Goal: Check status: Check status

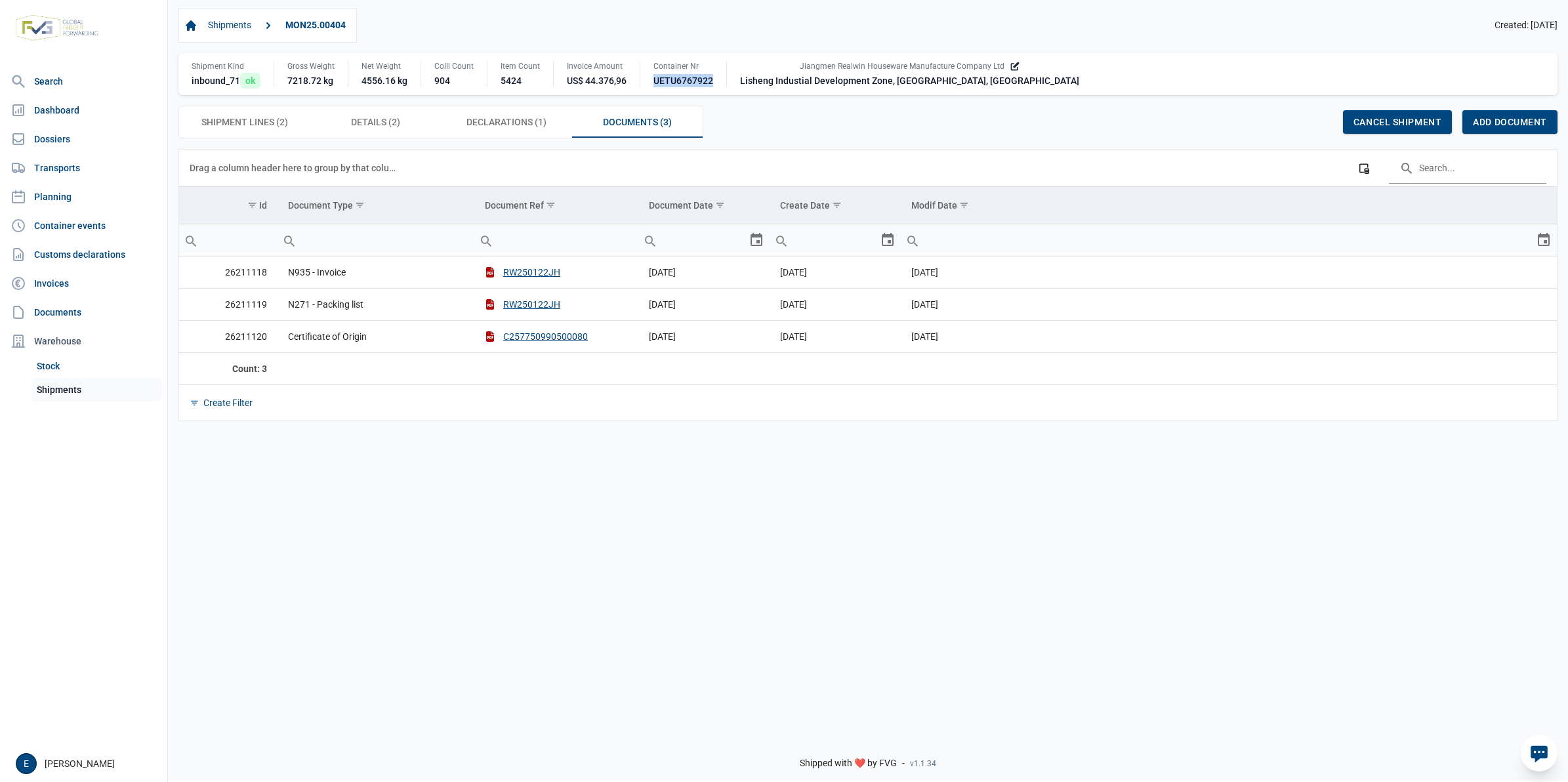
click at [63, 392] on link "Shipments" at bounding box center [97, 390] width 131 height 24
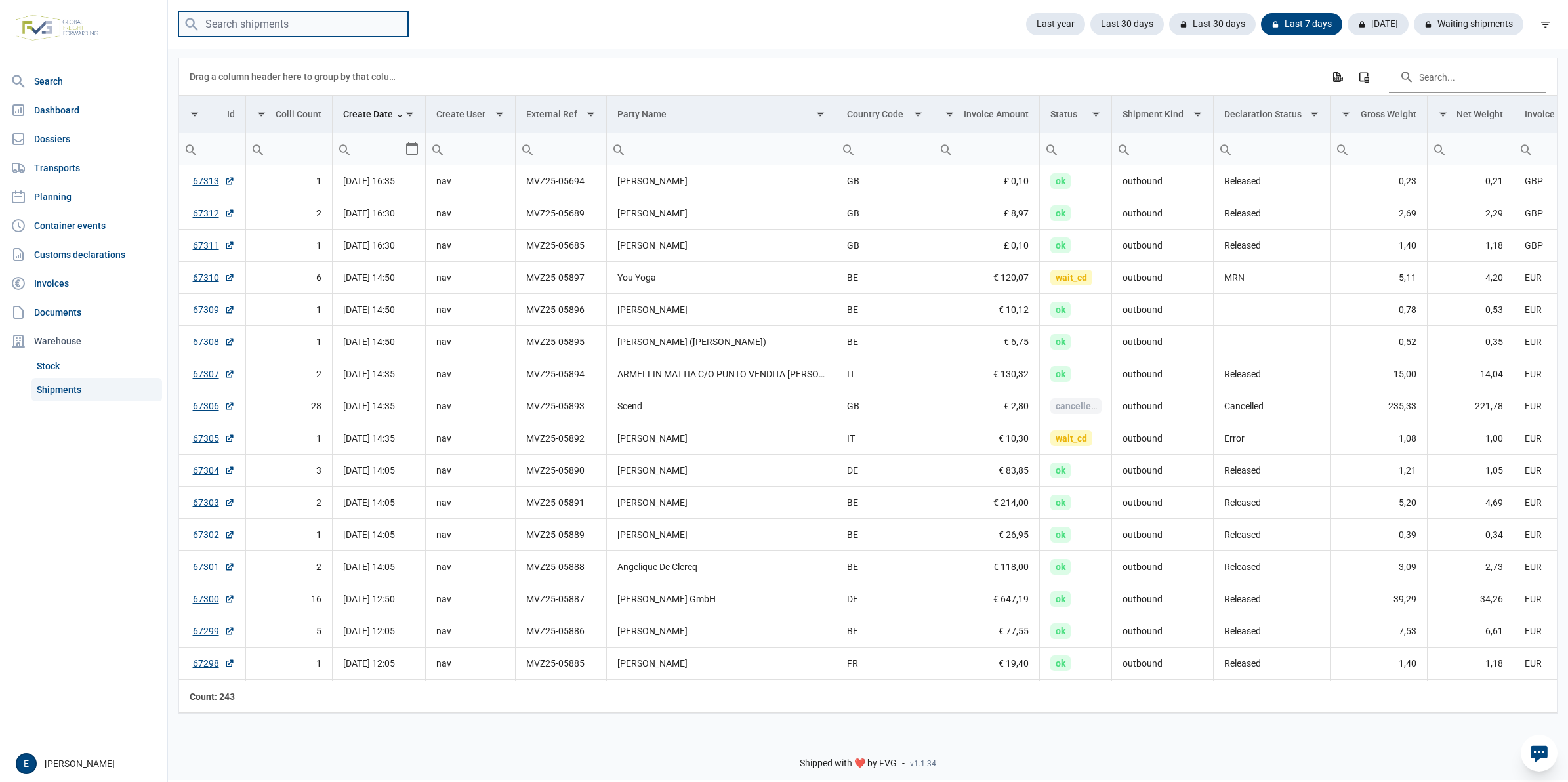
click at [343, 20] on input "search" at bounding box center [293, 25] width 229 height 26
type input "jamei"
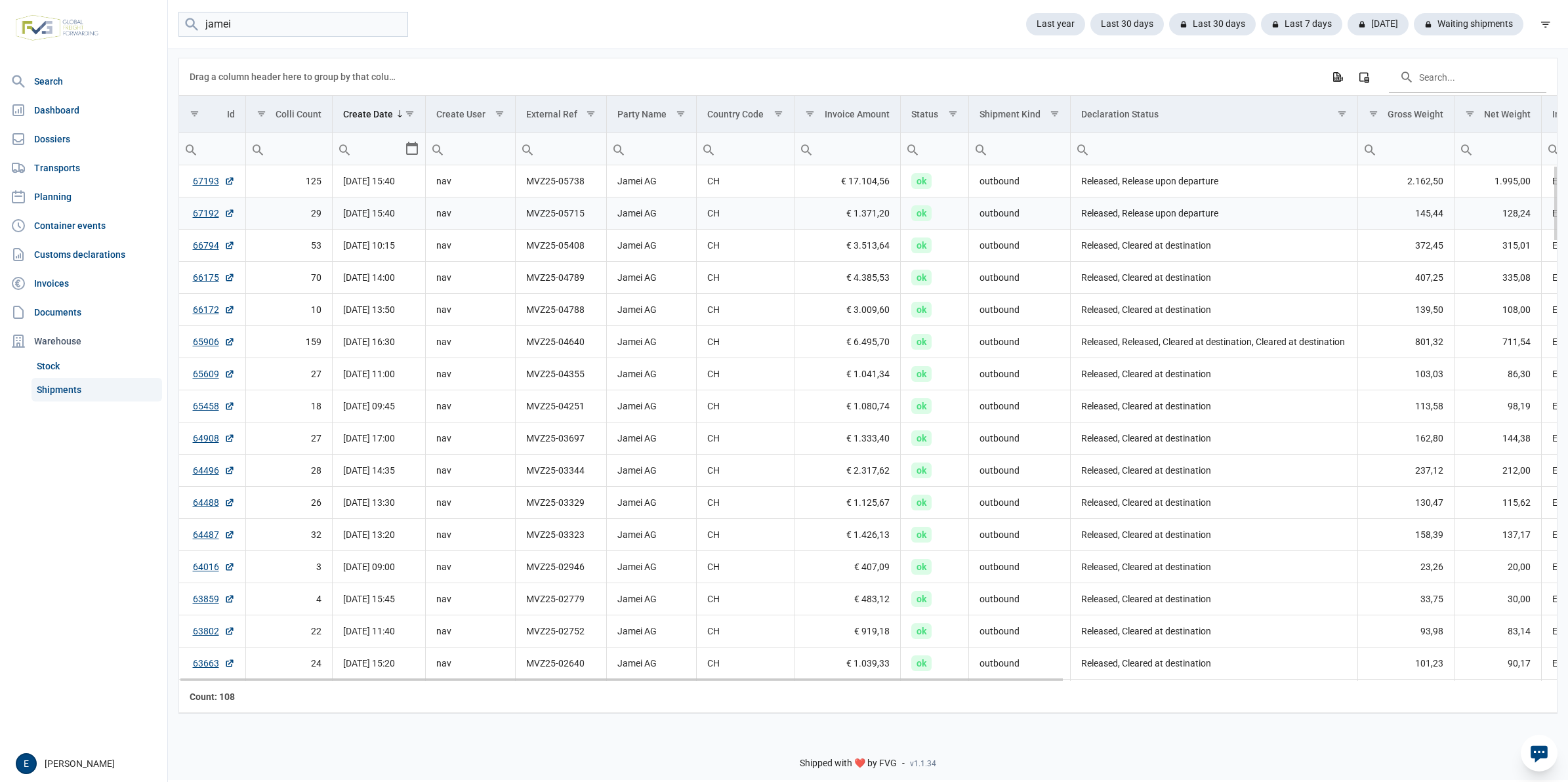
click at [1140, 215] on td "Released, Release upon departure" at bounding box center [1213, 213] width 287 height 32
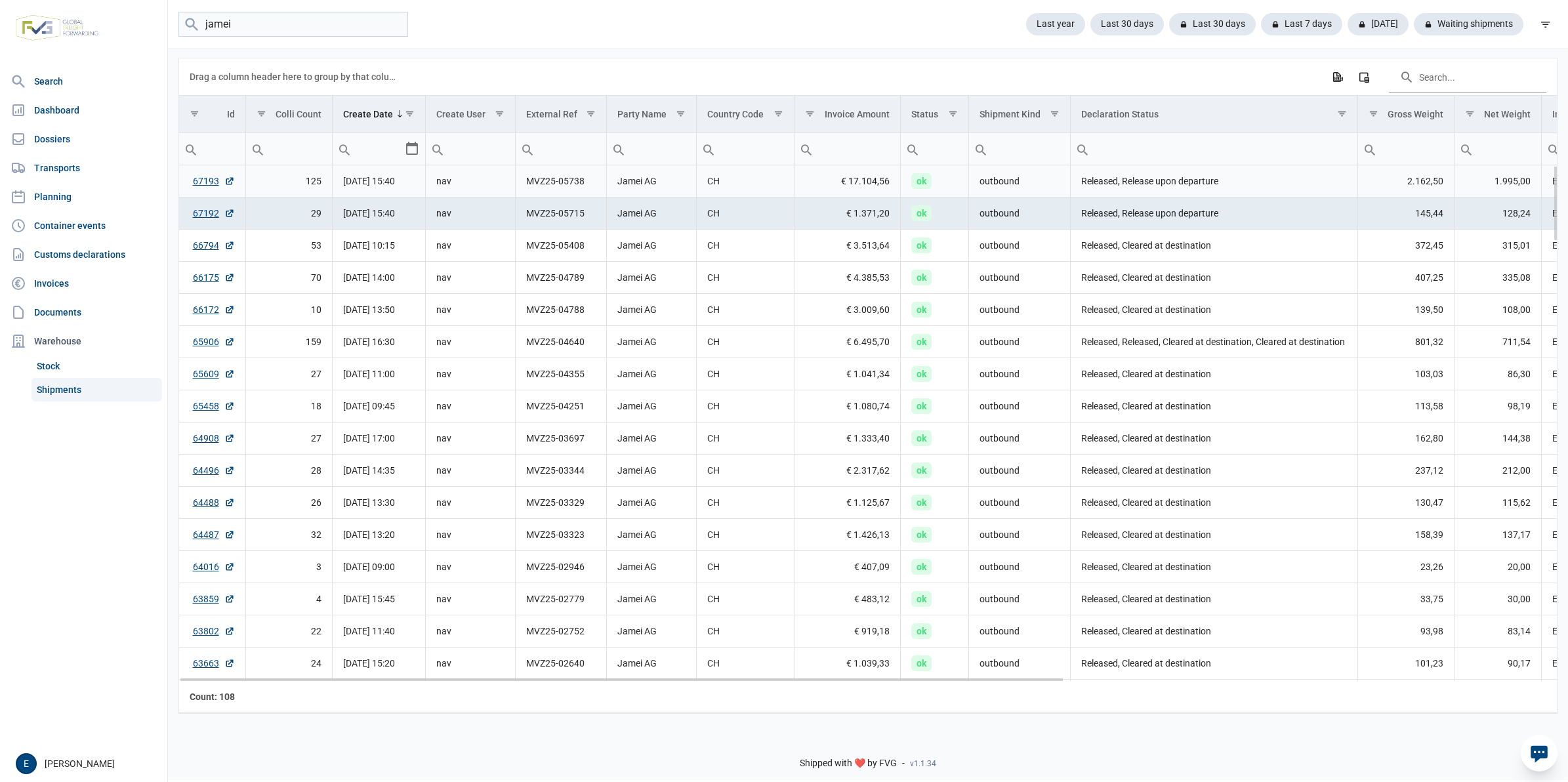
click at [1162, 184] on td "Released, Release upon departure" at bounding box center [1213, 182] width 287 height 32
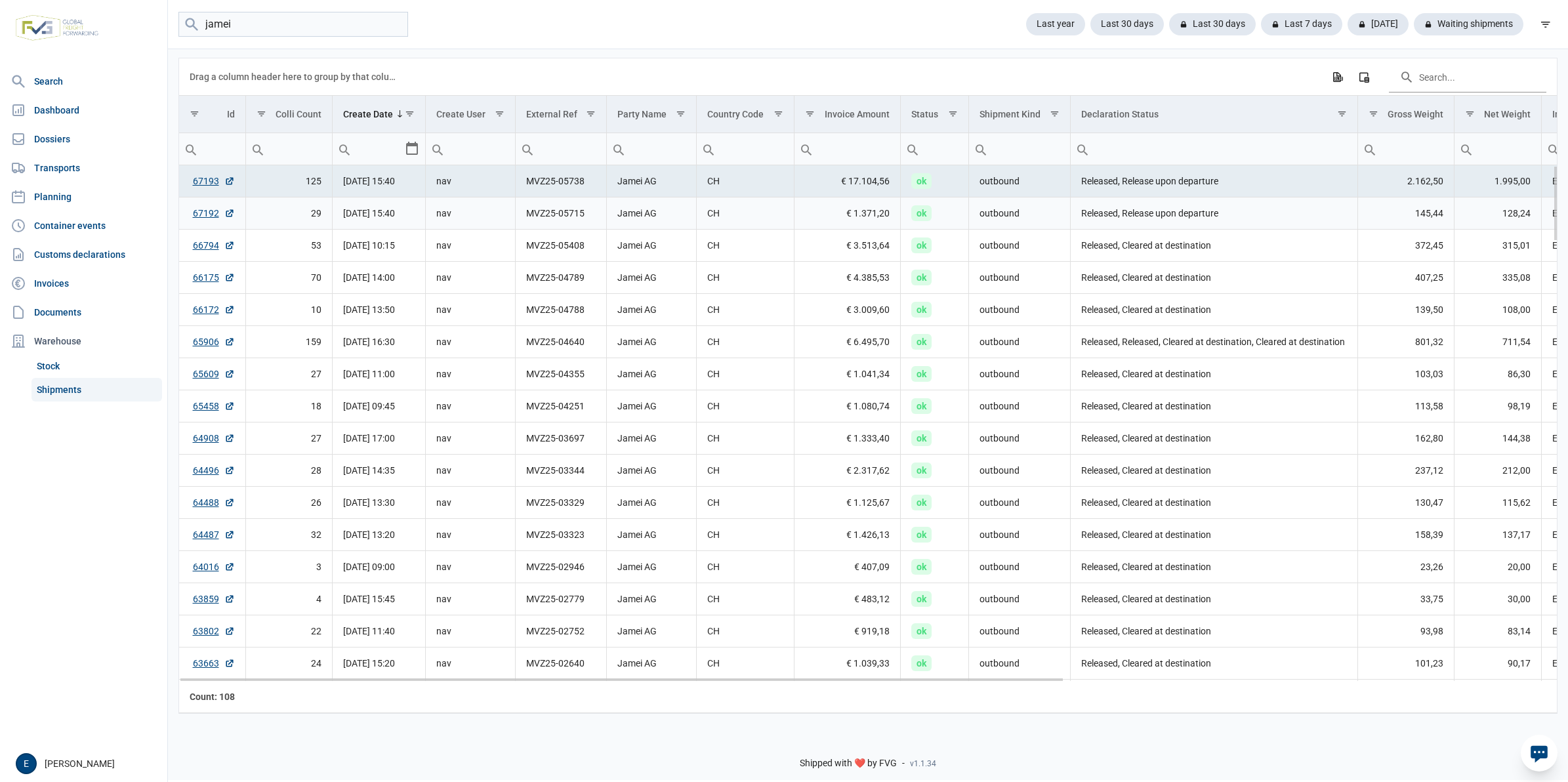
click at [1147, 214] on td "Released, Release upon departure" at bounding box center [1213, 213] width 287 height 32
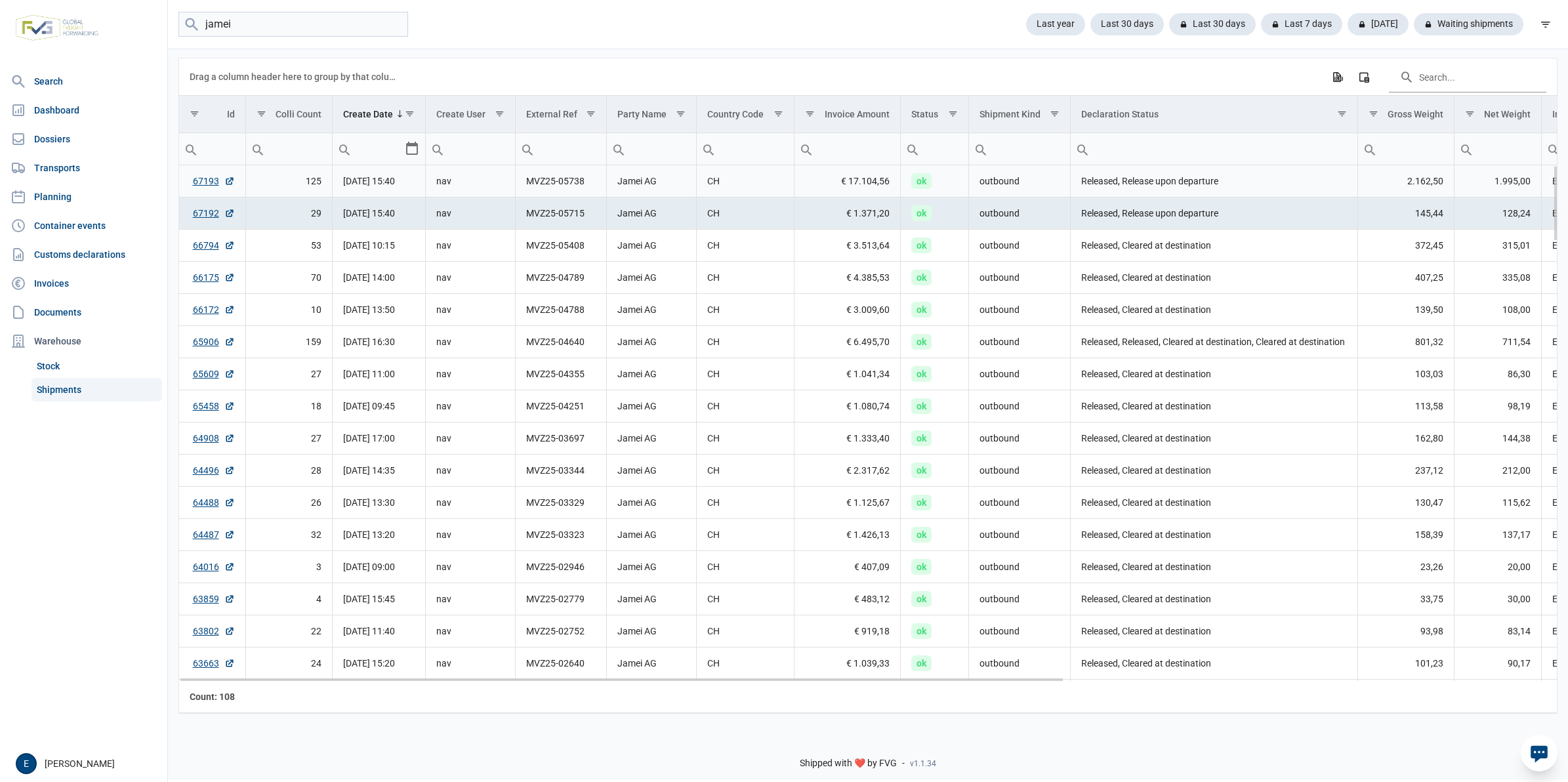
click at [1160, 174] on td "Released, Release upon departure" at bounding box center [1213, 182] width 287 height 32
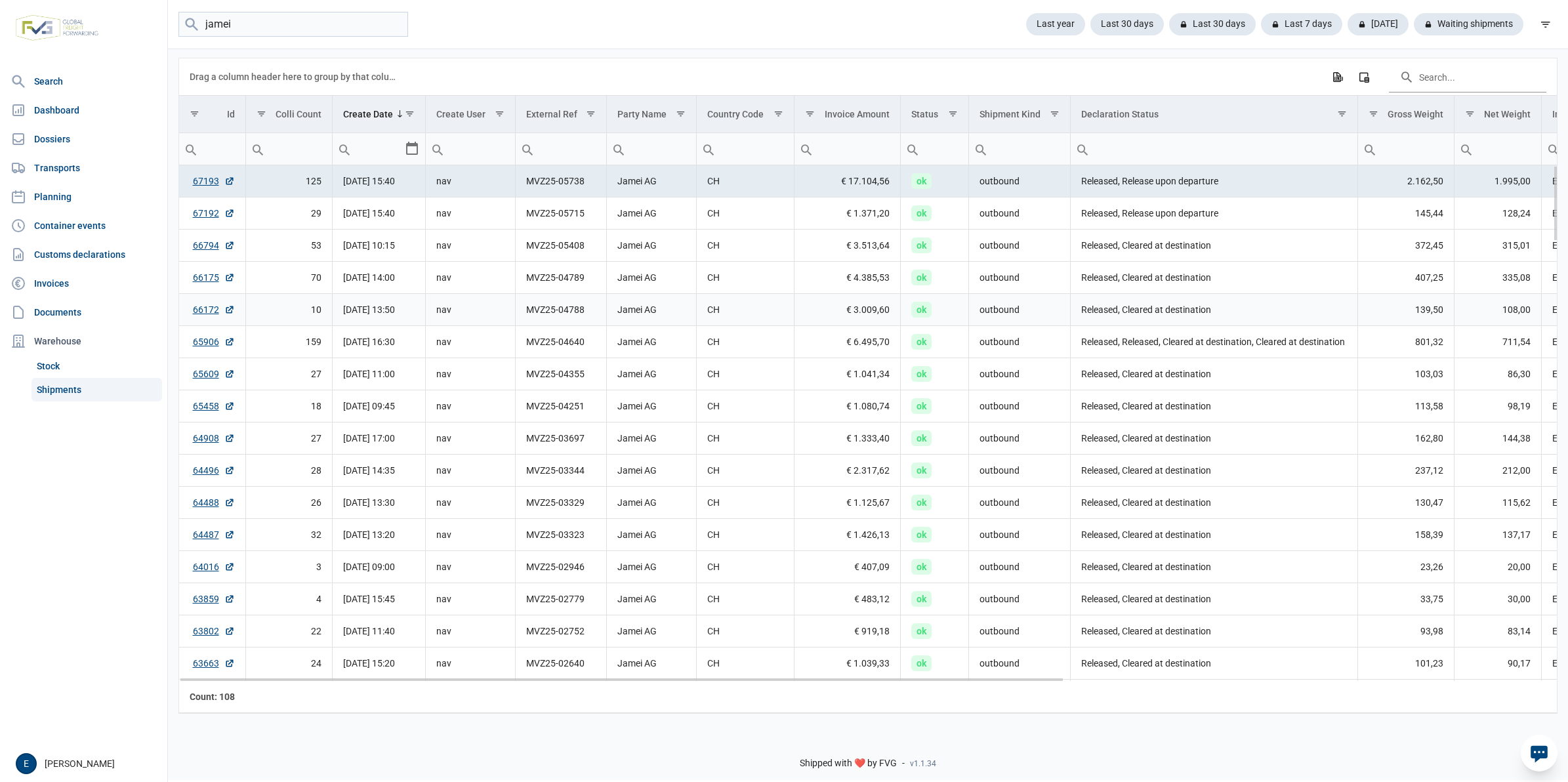
click at [1172, 302] on td "Released, Cleared at destination" at bounding box center [1213, 310] width 287 height 32
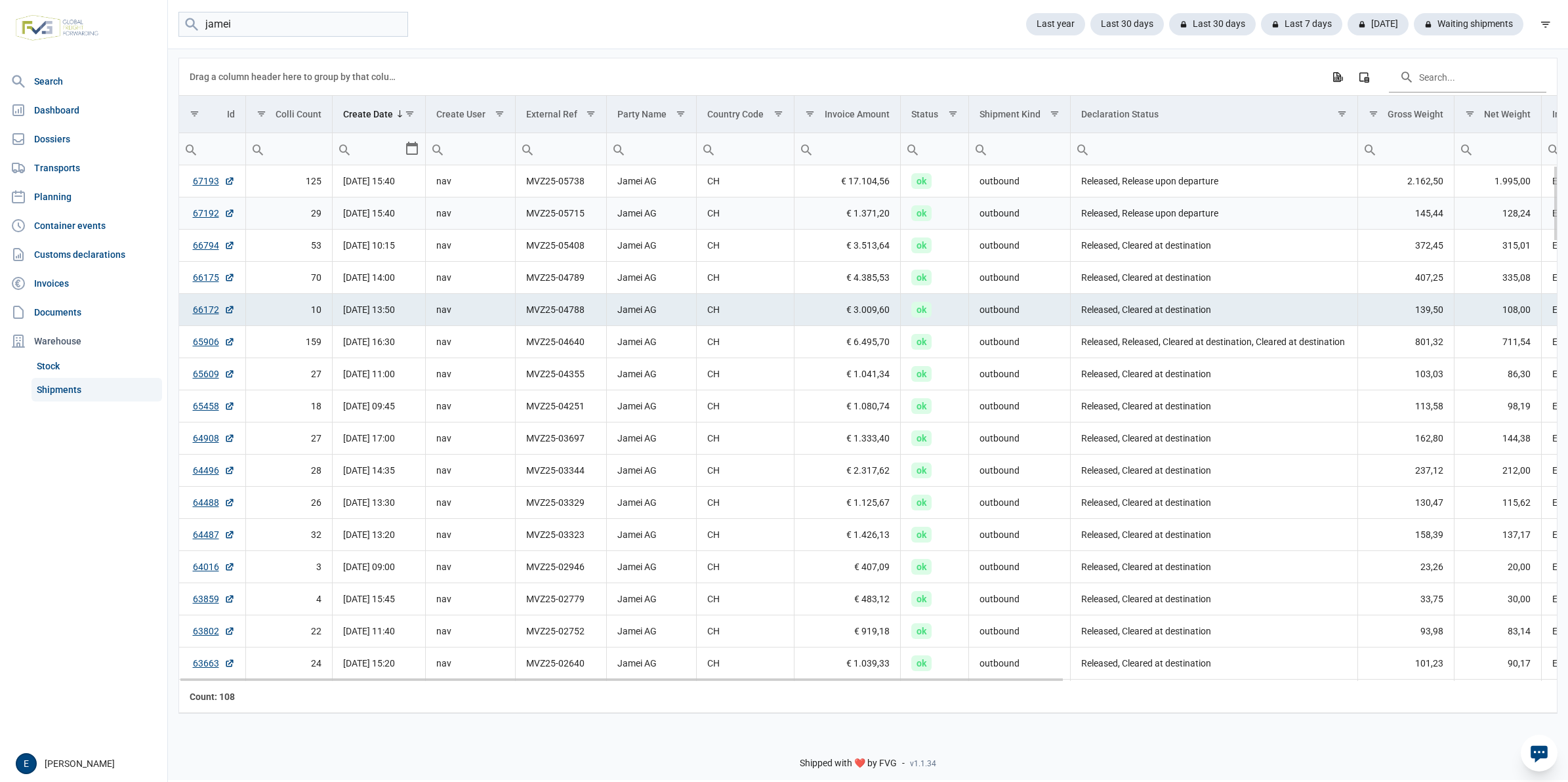
click at [1176, 218] on td "Released, Release upon departure" at bounding box center [1213, 213] width 287 height 32
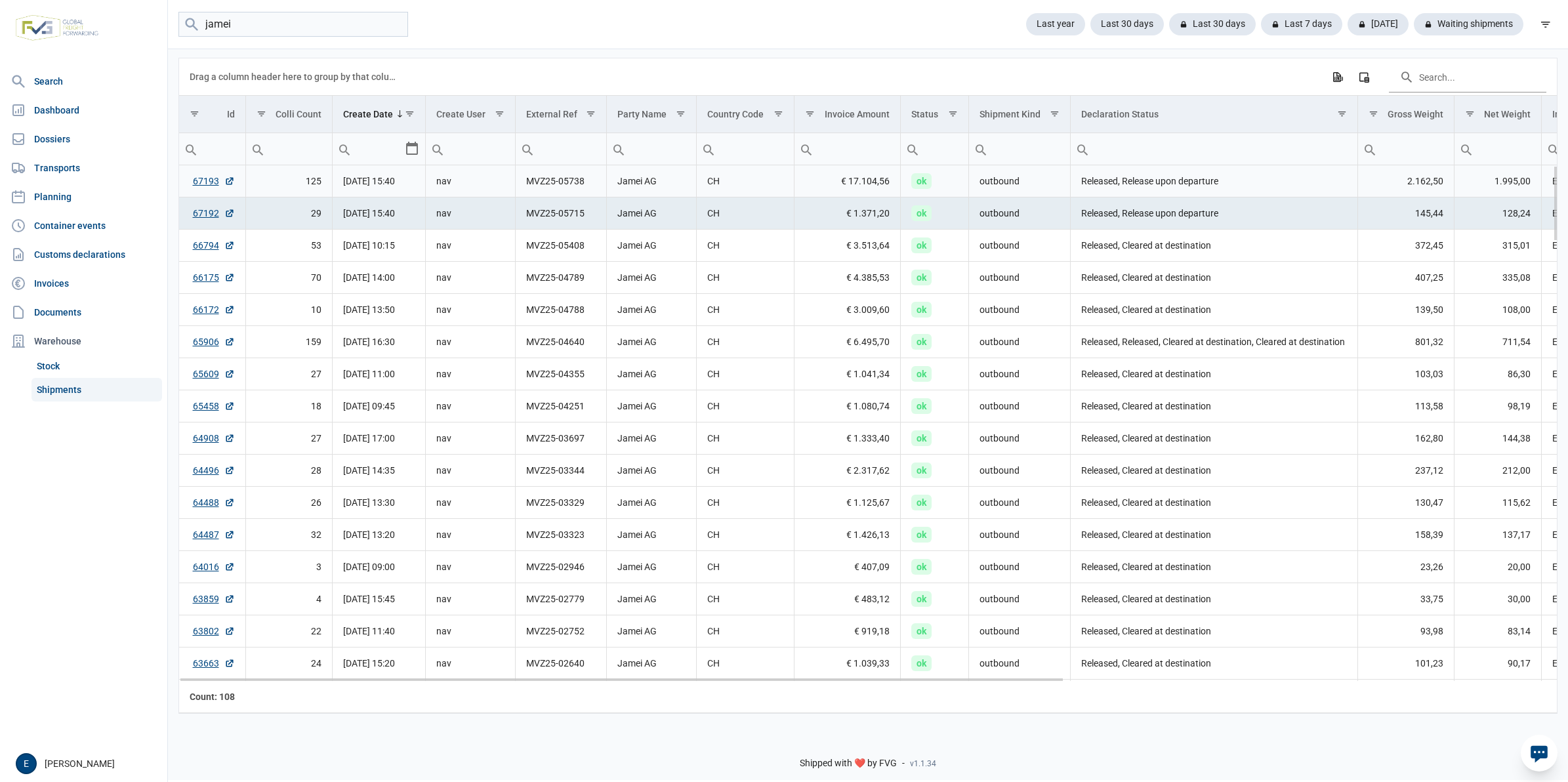
click at [1192, 184] on td "Released, Release upon departure" at bounding box center [1213, 182] width 287 height 32
